Goal: Task Accomplishment & Management: Use online tool/utility

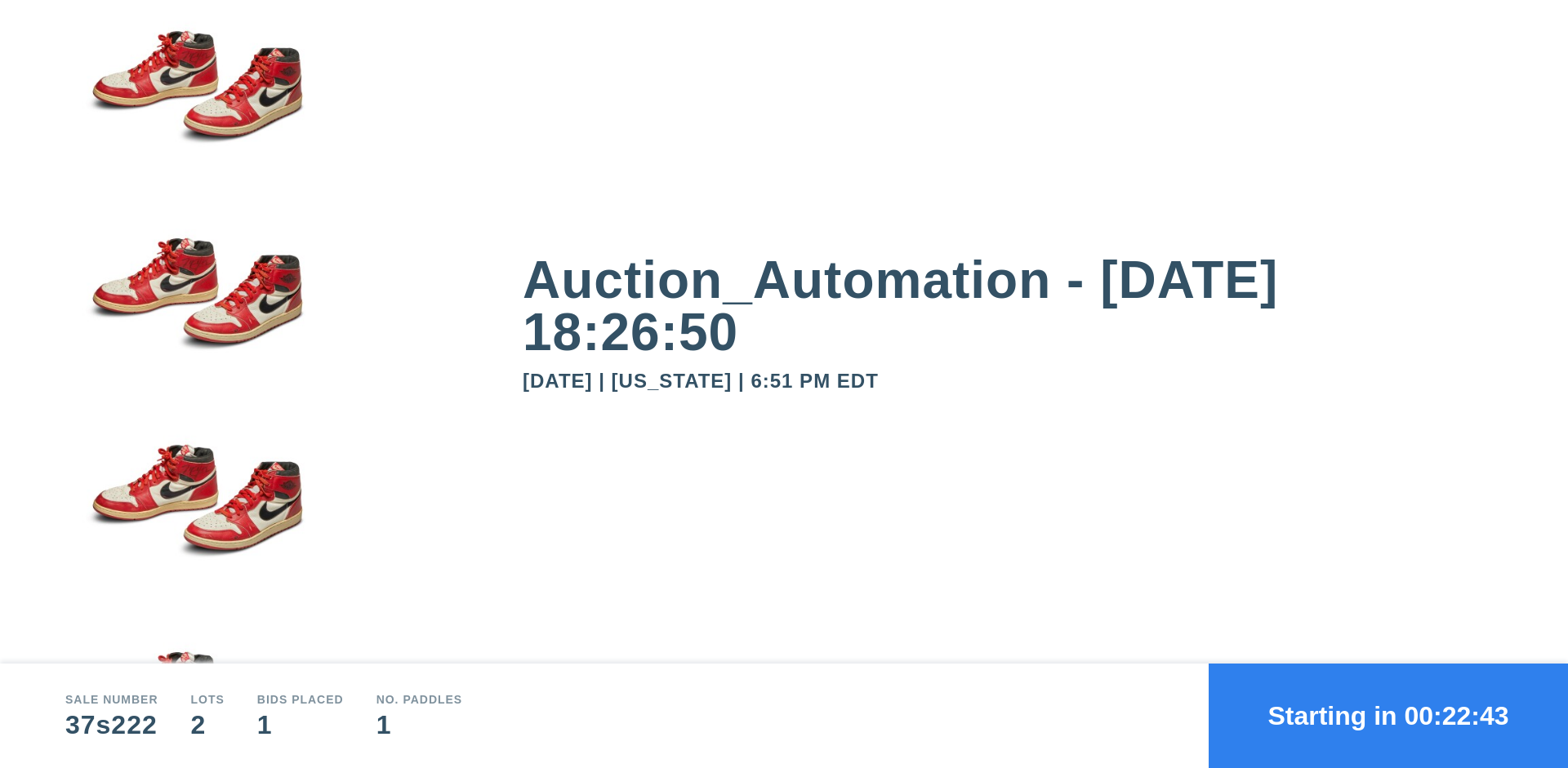
click at [1389, 716] on button "Starting in 00:22:43" at bounding box center [1388, 715] width 359 height 104
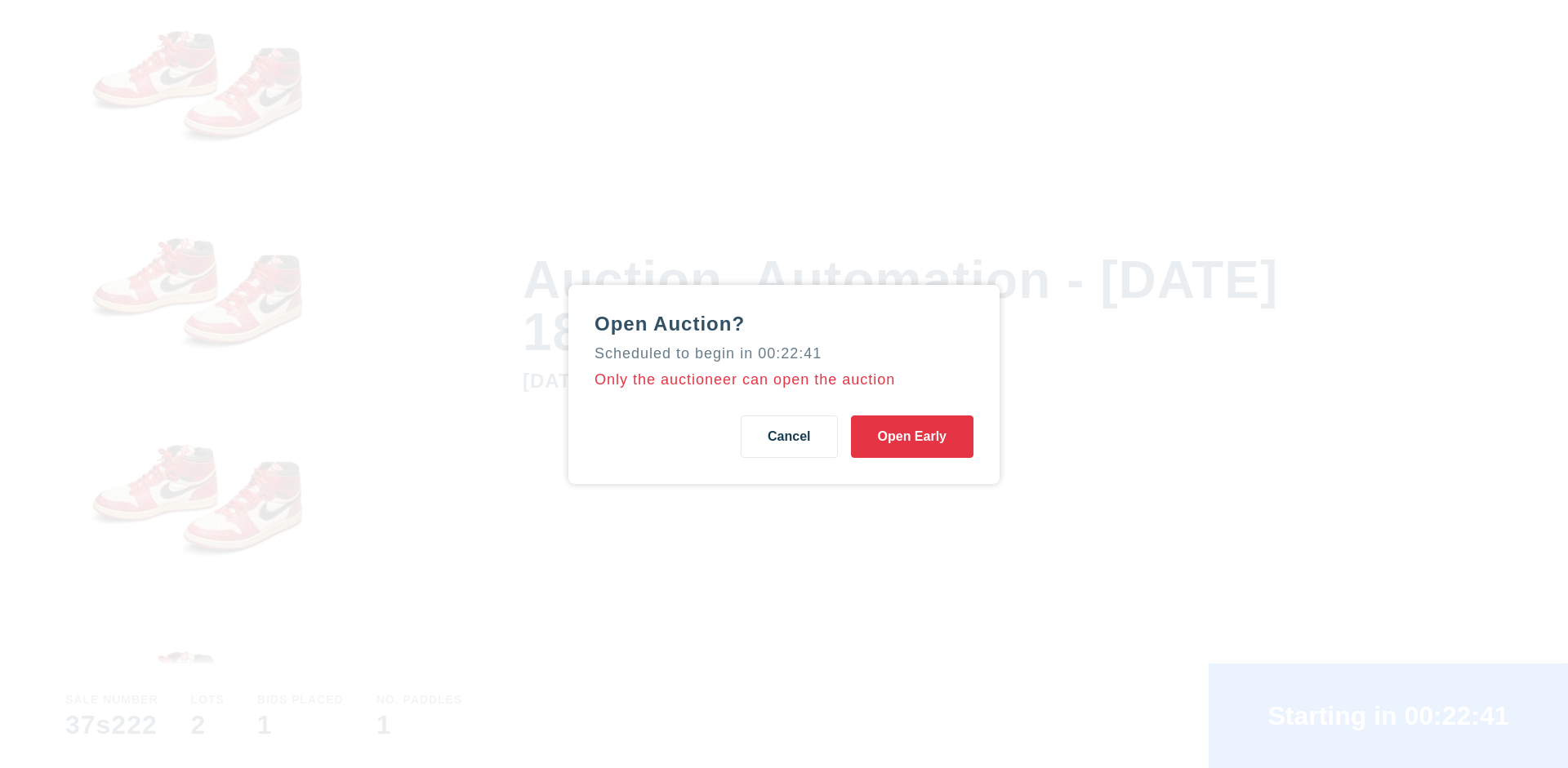
click at [912, 436] on button "Open Early" at bounding box center [912, 437] width 122 height 42
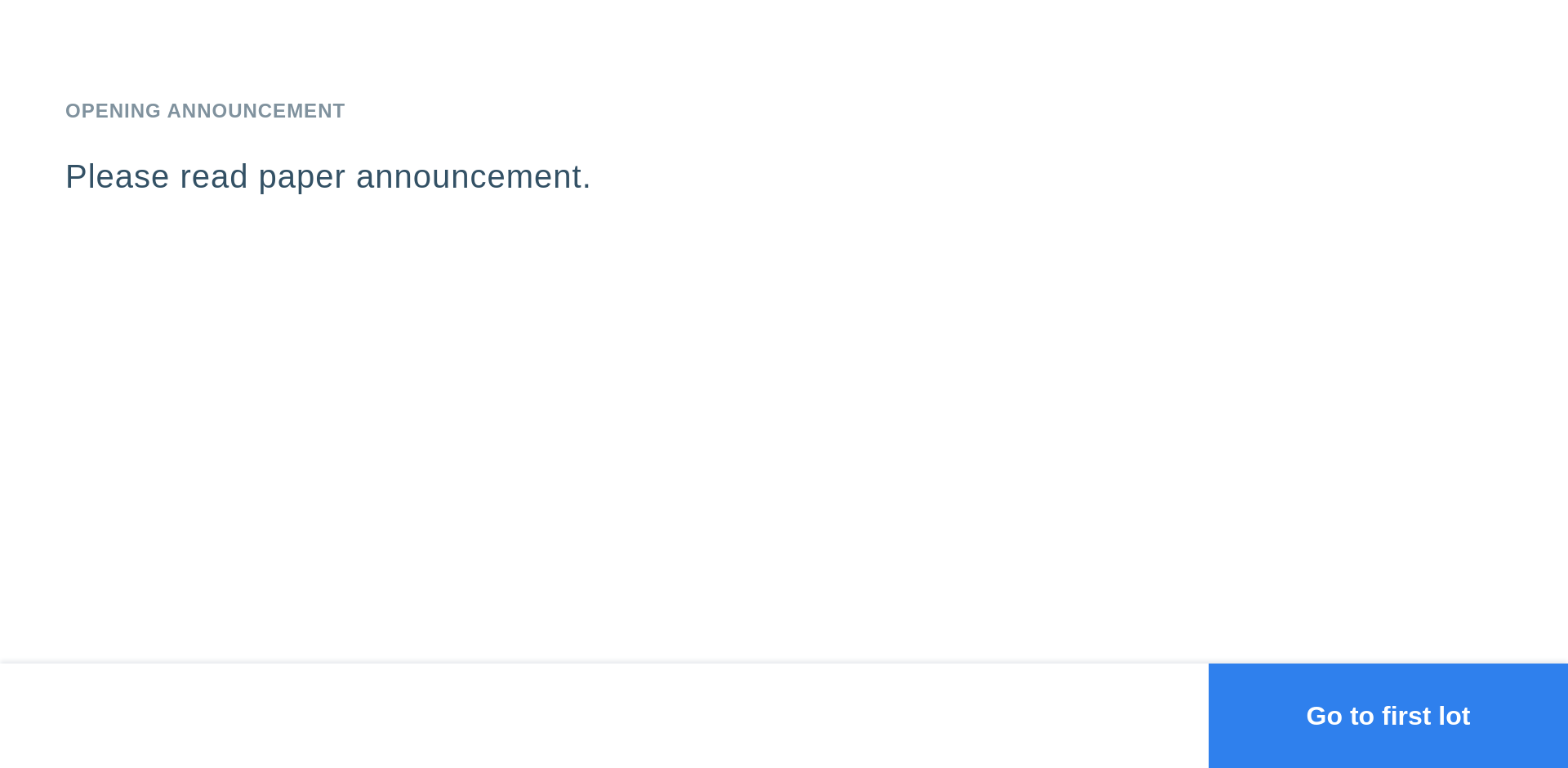
click at [1389, 716] on button "Go to first lot" at bounding box center [1388, 715] width 359 height 104
